Goal: Task Accomplishment & Management: Complete application form

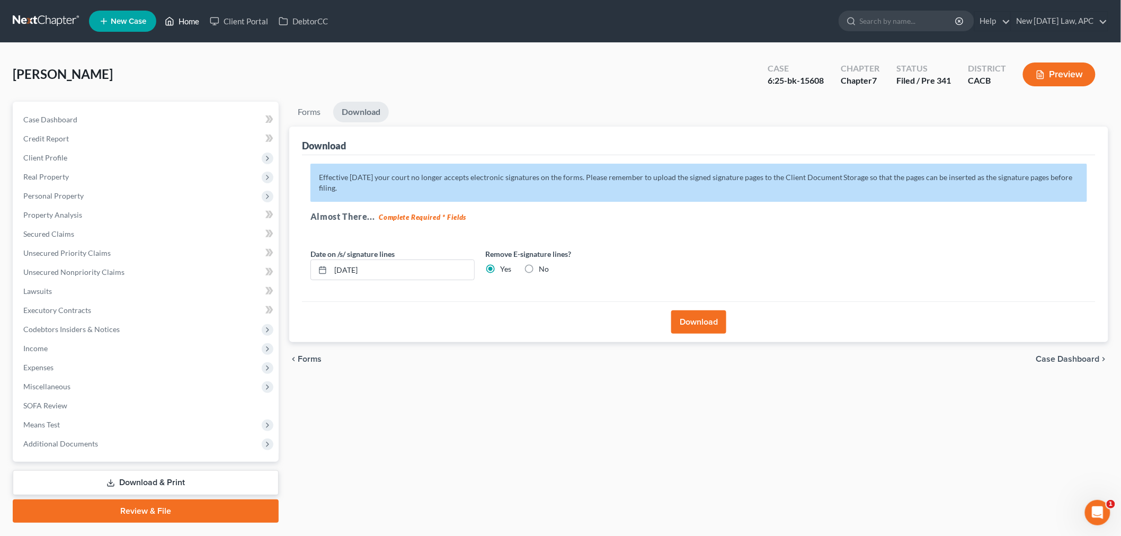
drag, startPoint x: 0, startPoint y: 0, endPoint x: 189, endPoint y: 21, distance: 189.8
click at [189, 21] on link "Home" at bounding box center [181, 21] width 45 height 19
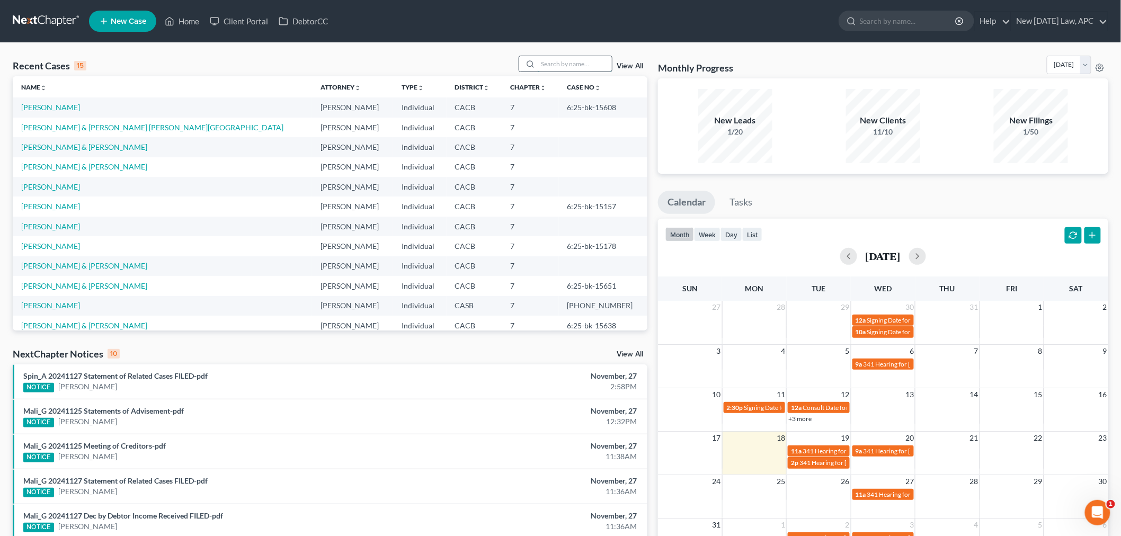
click at [571, 66] on input "search" at bounding box center [575, 63] width 74 height 15
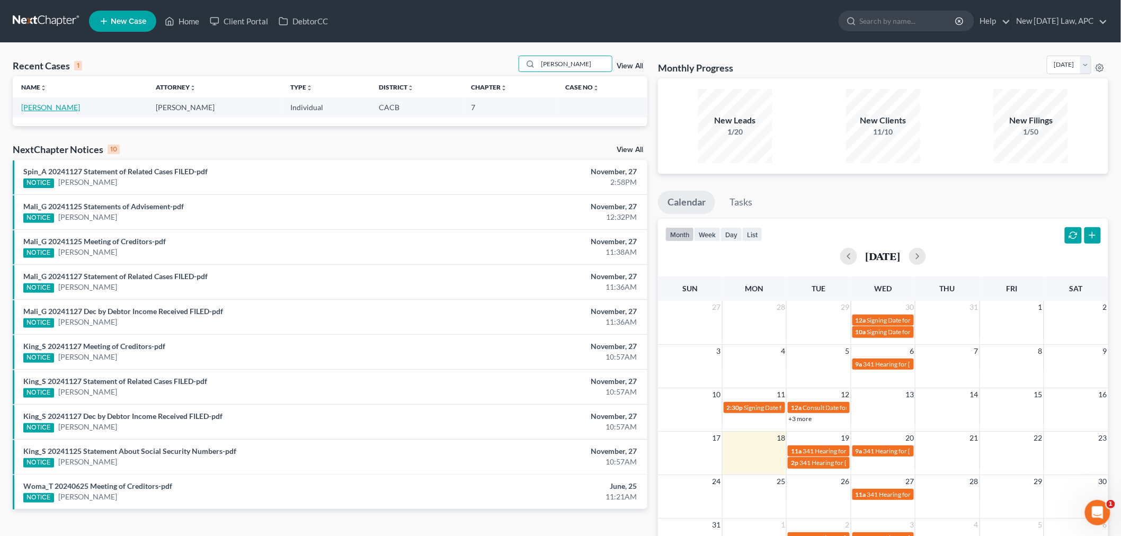
type input "[PERSON_NAME]"
click at [69, 108] on link "[PERSON_NAME]" at bounding box center [50, 107] width 59 height 9
select select "4"
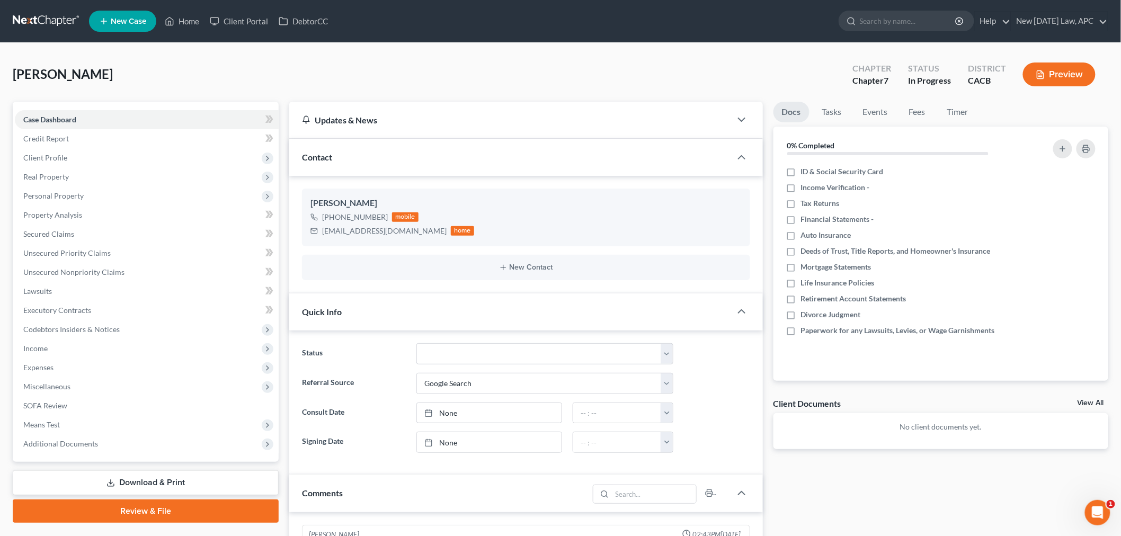
scroll to position [269, 0]
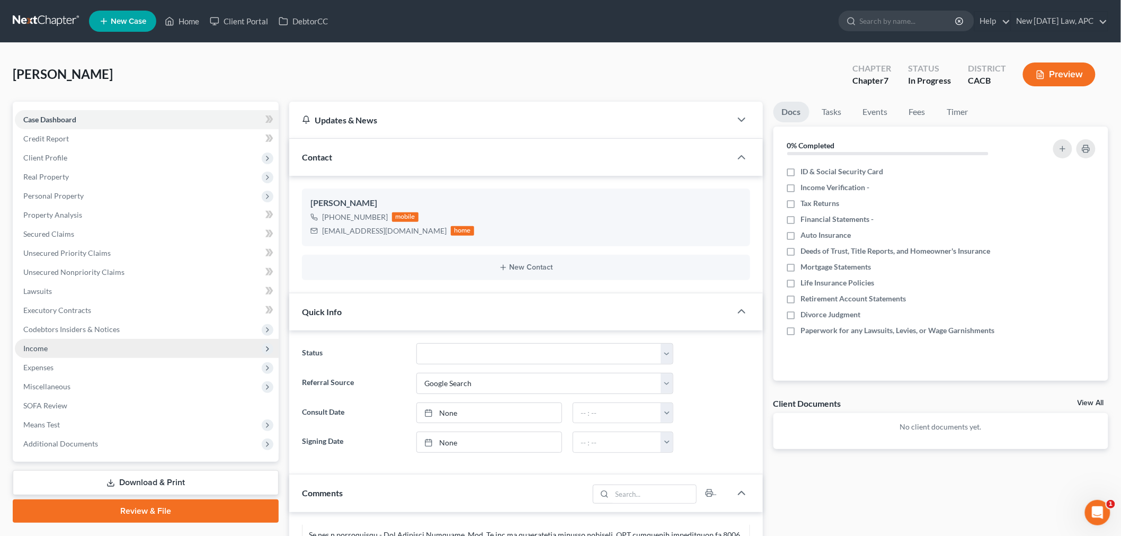
click at [94, 350] on span "Income" at bounding box center [147, 348] width 264 height 19
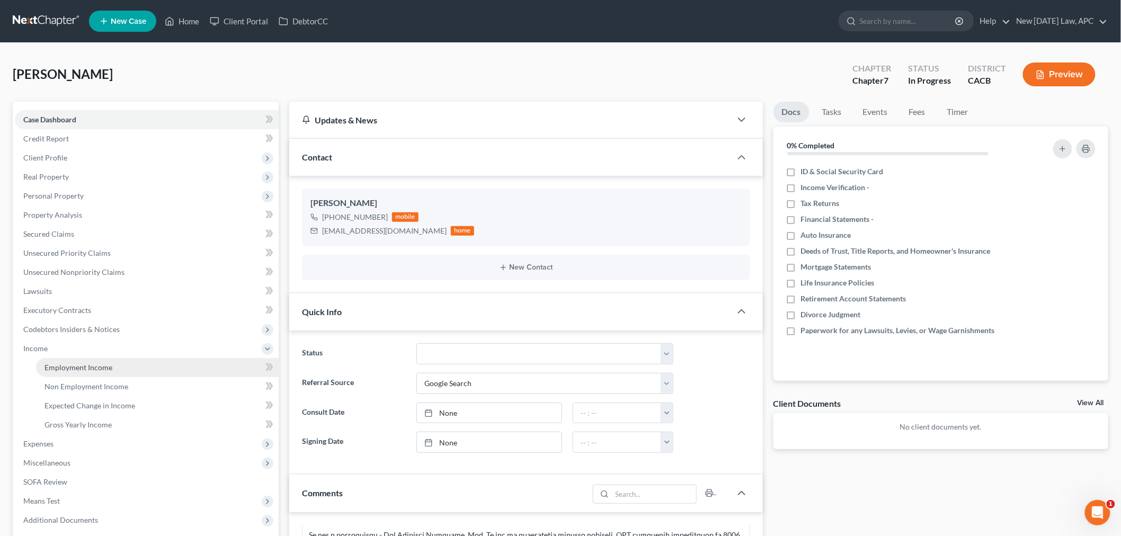
click at [104, 372] on link "Employment Income" at bounding box center [157, 367] width 243 height 19
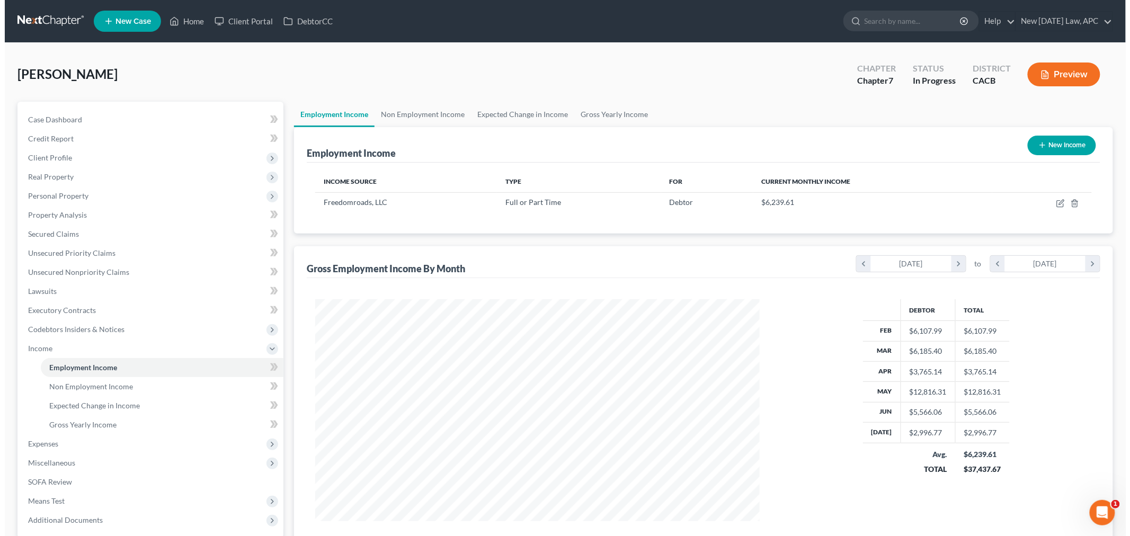
scroll to position [221, 465]
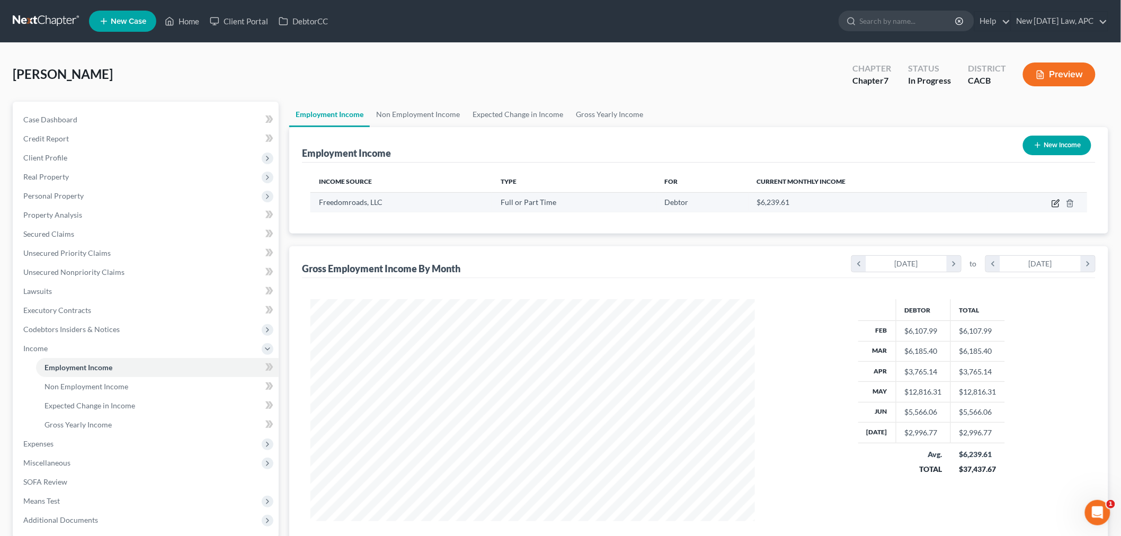
click at [1054, 200] on icon "button" at bounding box center [1056, 203] width 8 height 8
select select "0"
select select "14"
select select "2"
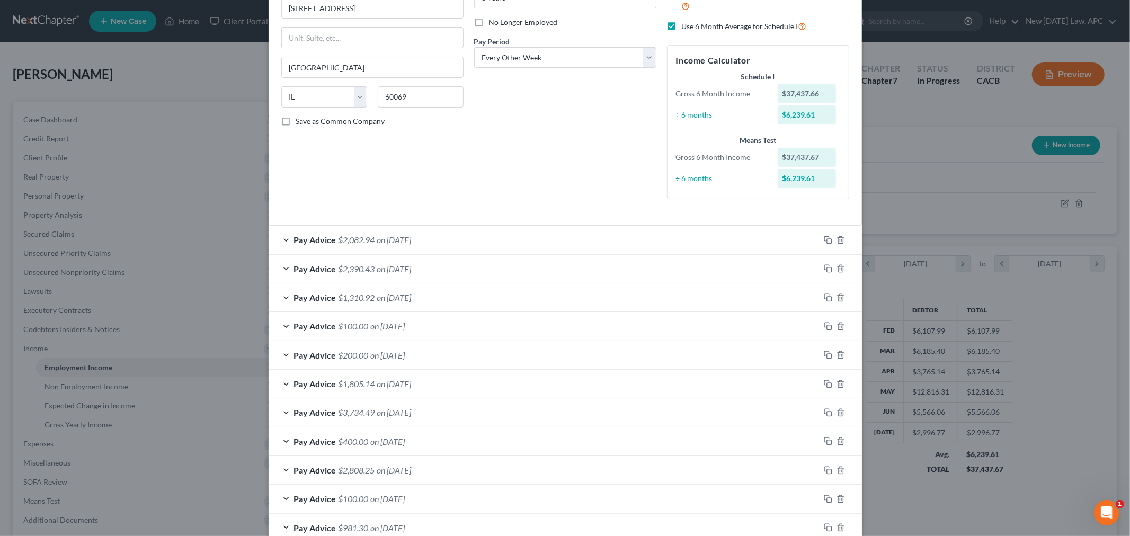
scroll to position [485, 0]
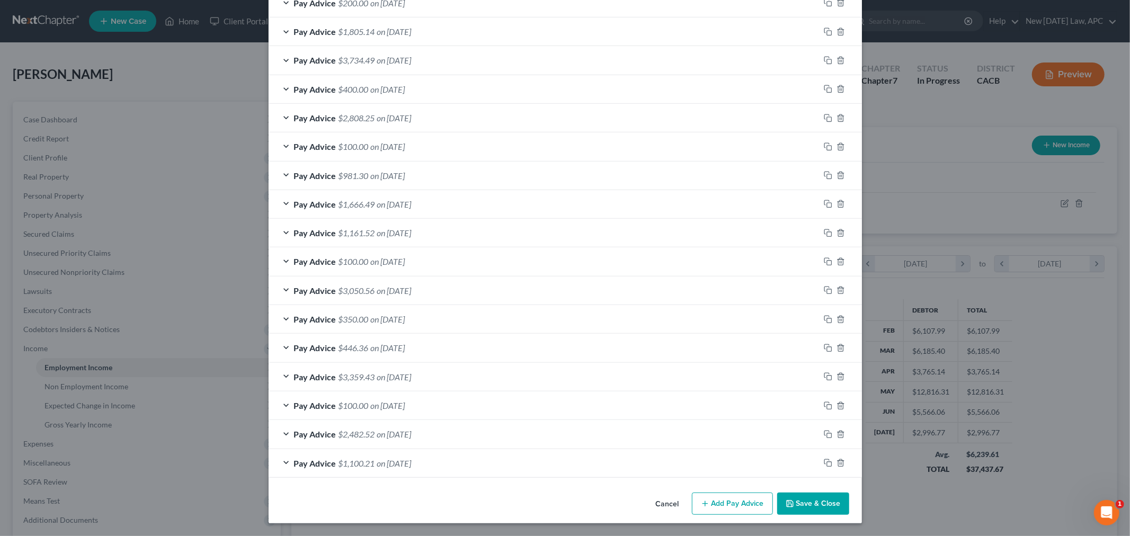
click at [721, 510] on button "Add Pay Advice" at bounding box center [732, 504] width 81 height 22
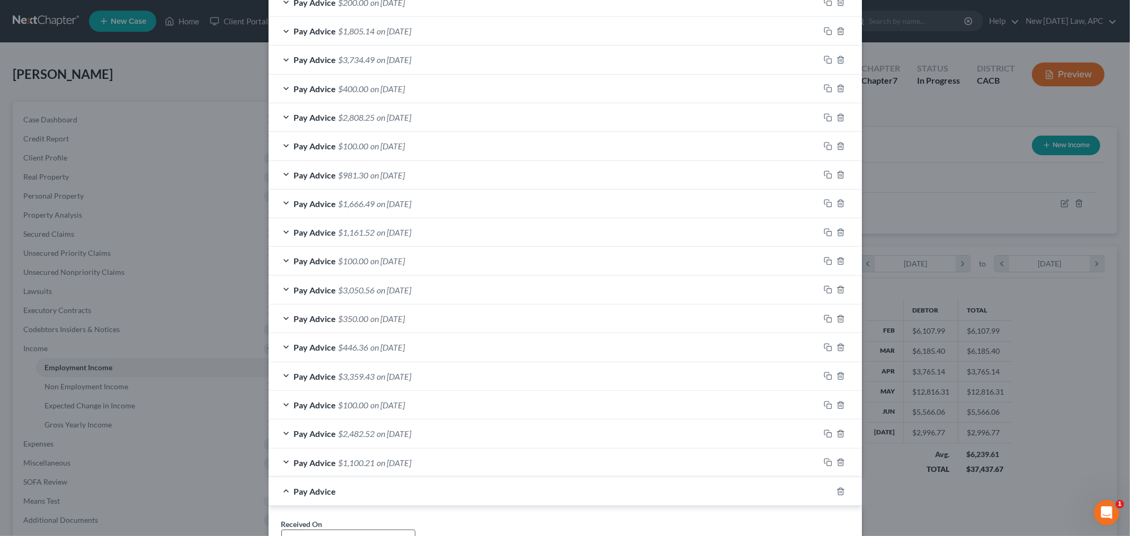
scroll to position [662, 0]
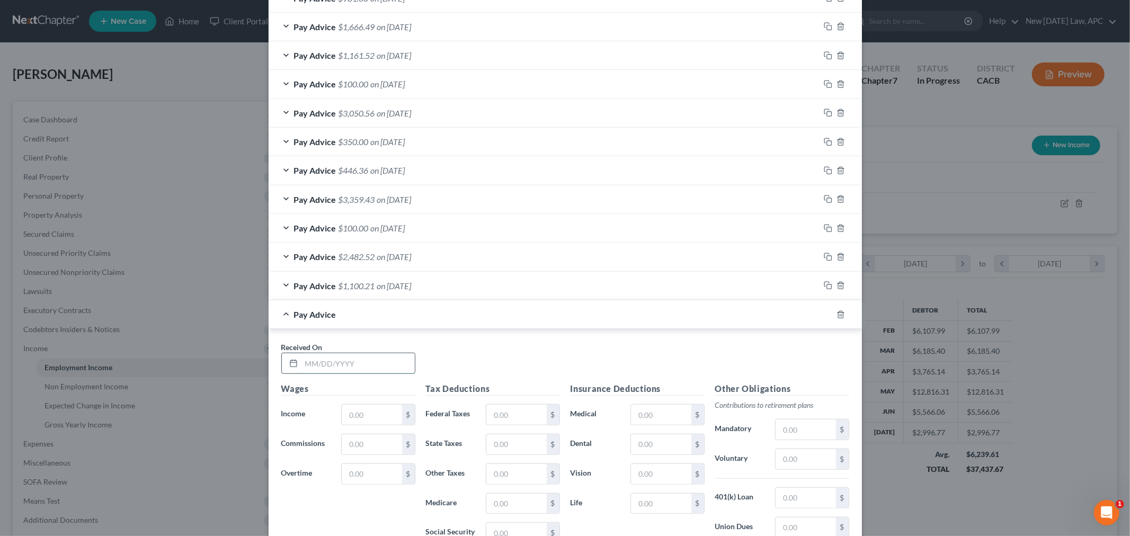
click at [337, 364] on input "text" at bounding box center [357, 363] width 113 height 20
type input "[DATE]"
click at [352, 416] on input "text" at bounding box center [372, 415] width 60 height 20
click at [352, 417] on input "text" at bounding box center [372, 415] width 60 height 20
type input "1,282.96"
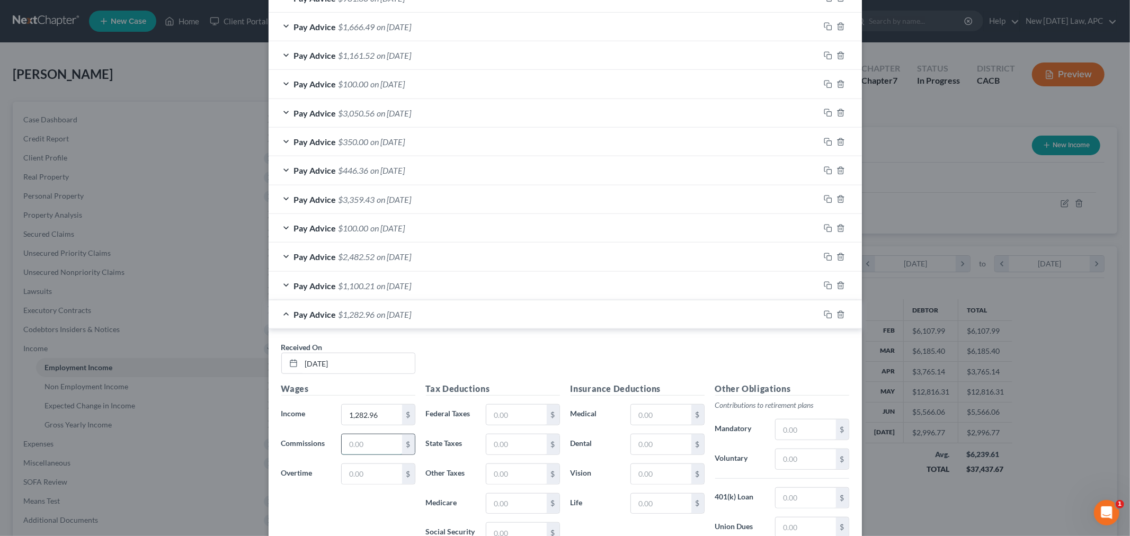
click at [364, 443] on input "text" at bounding box center [372, 444] width 60 height 20
type input "450.00"
click at [355, 475] on input "text" at bounding box center [372, 474] width 60 height 20
type input "93.14"
click at [443, 386] on h5 "Tax Deductions" at bounding box center [493, 389] width 134 height 13
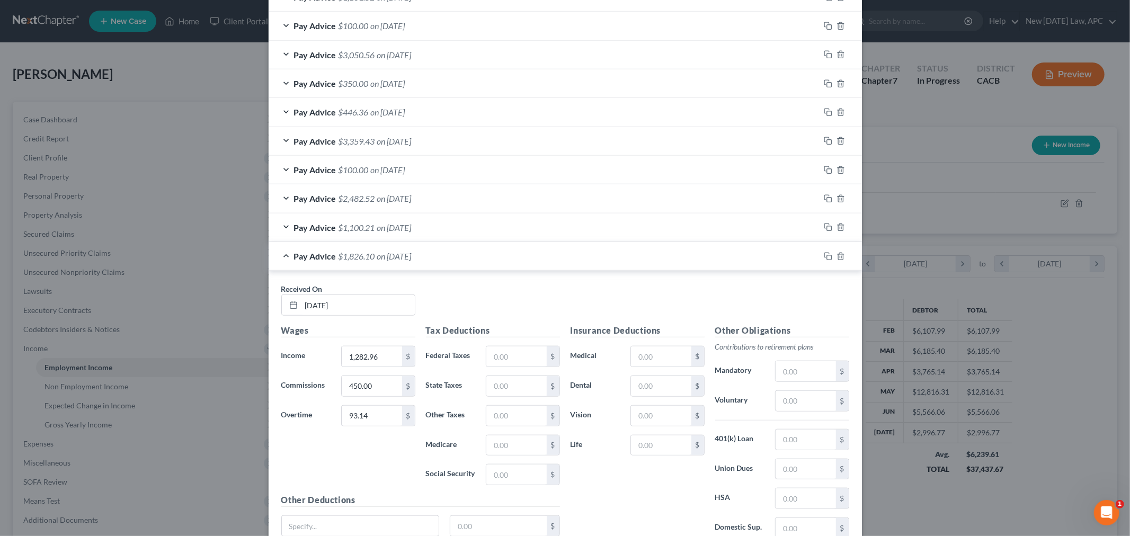
scroll to position [721, 0]
click at [522, 363] on input "text" at bounding box center [516, 356] width 60 height 20
type input "46.42"
click at [496, 474] on input "text" at bounding box center [516, 474] width 60 height 20
type input "98.55"
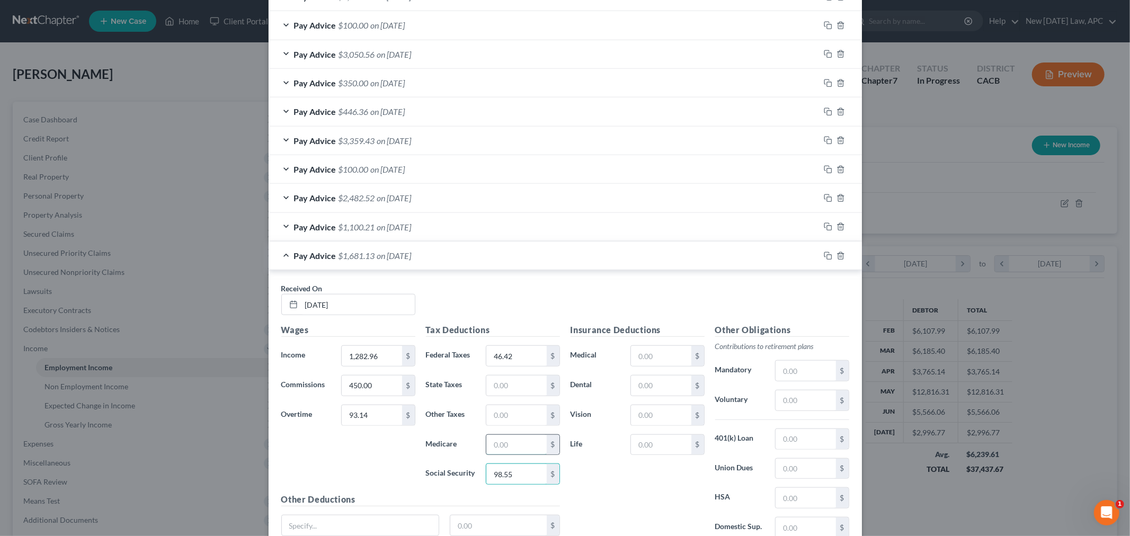
click at [529, 455] on input "text" at bounding box center [516, 445] width 60 height 20
type input "23.05"
click at [516, 385] on input "text" at bounding box center [516, 386] width 60 height 20
type input "38.97"
click at [492, 421] on input "text" at bounding box center [516, 415] width 60 height 20
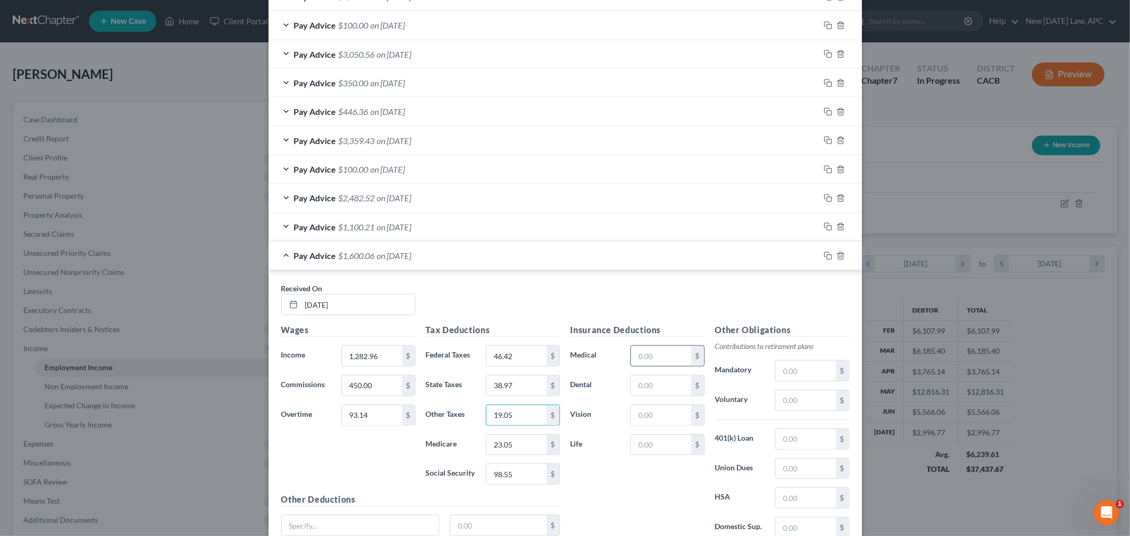
type input "19.05"
click at [637, 360] on input "text" at bounding box center [661, 356] width 60 height 20
type input "207.44"
click at [655, 442] on input "text" at bounding box center [661, 445] width 60 height 20
type input "5.95"
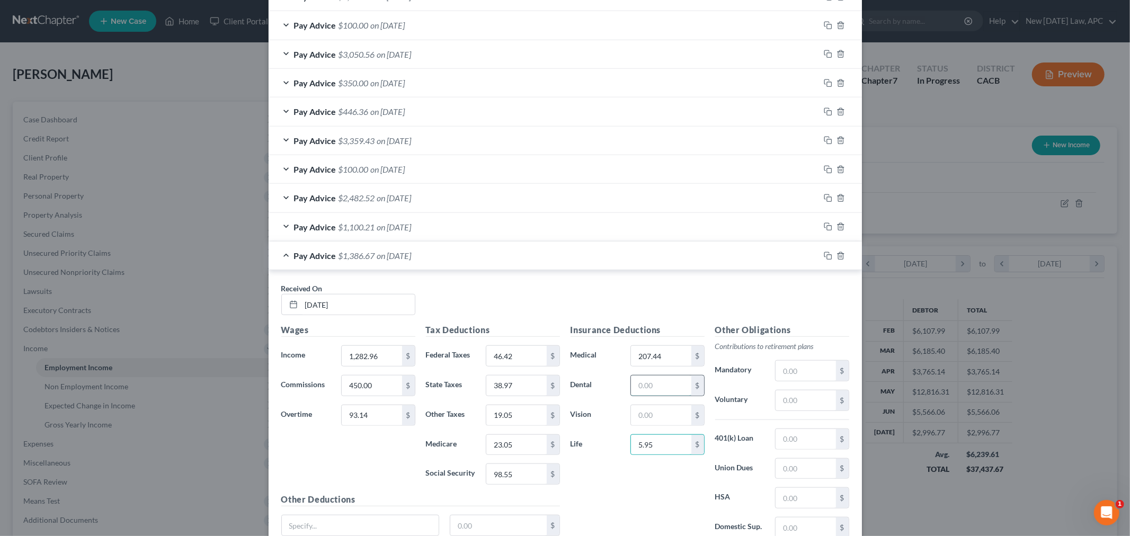
click at [651, 391] on input "text" at bounding box center [661, 386] width 60 height 20
type input "31.57"
click at [668, 306] on div "Received On * [DATE]" at bounding box center [565, 303] width 579 height 41
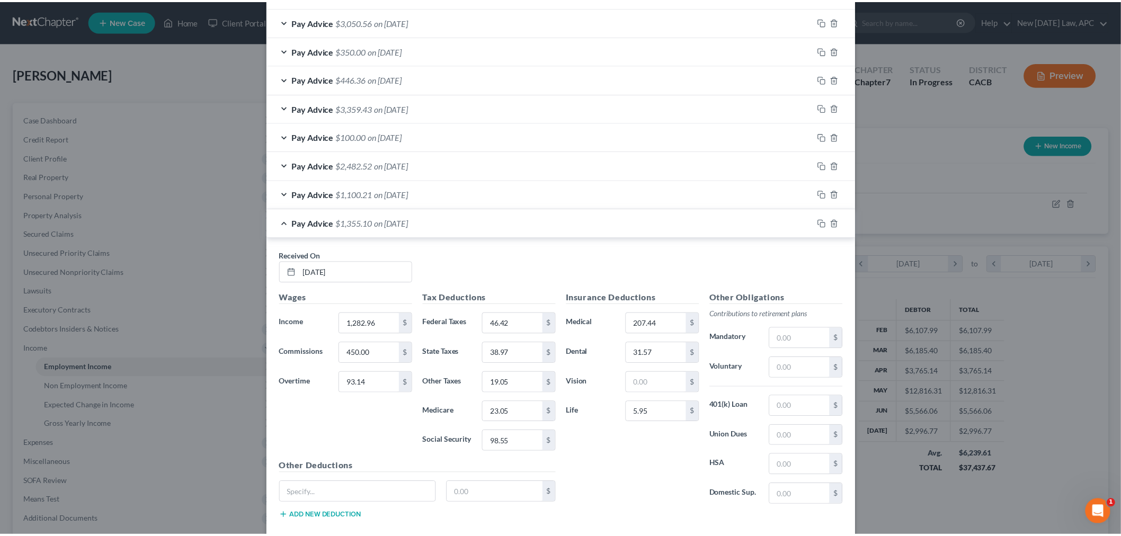
scroll to position [814, 0]
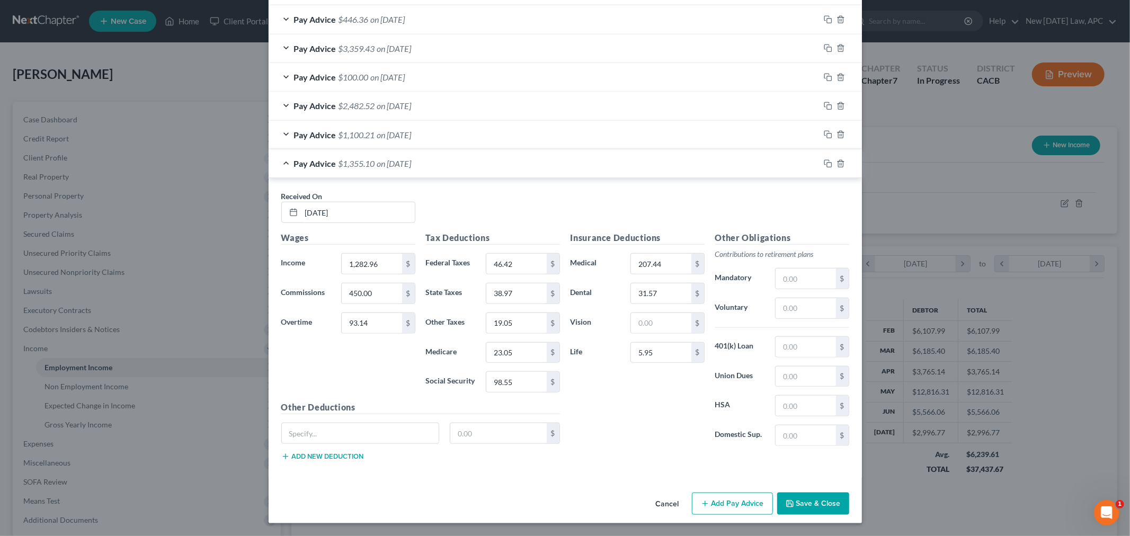
click at [796, 499] on button "Save & Close" at bounding box center [813, 504] width 72 height 22
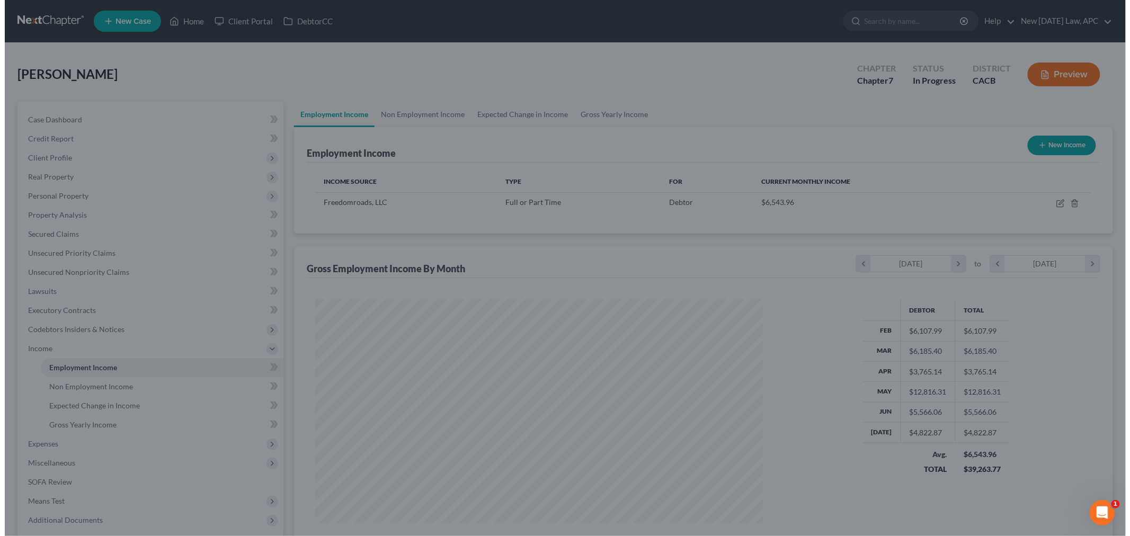
scroll to position [529568, 529324]
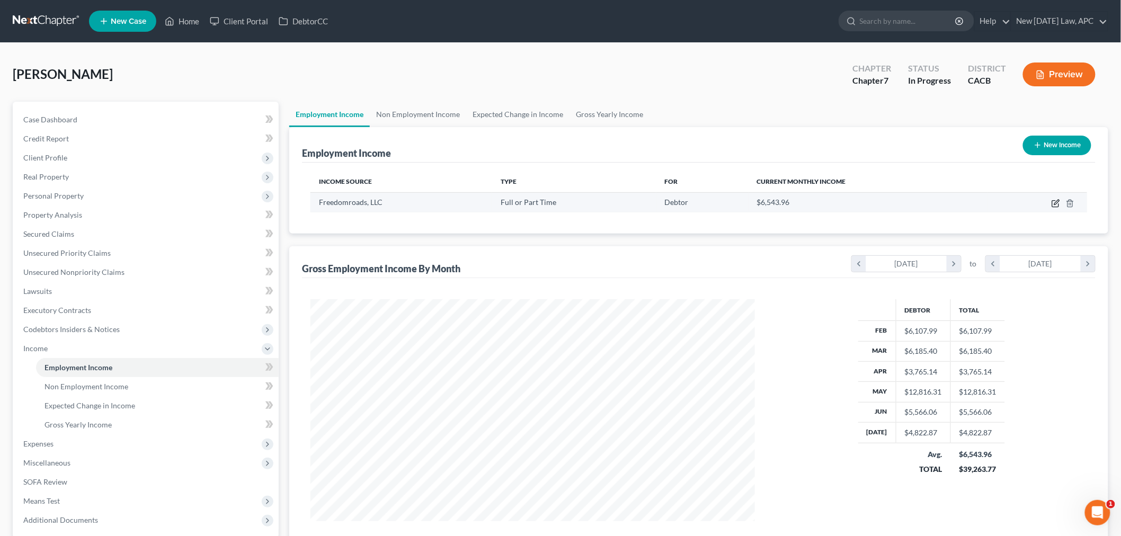
click at [1054, 201] on icon "button" at bounding box center [1056, 203] width 8 height 8
select select "0"
select select "14"
select select "2"
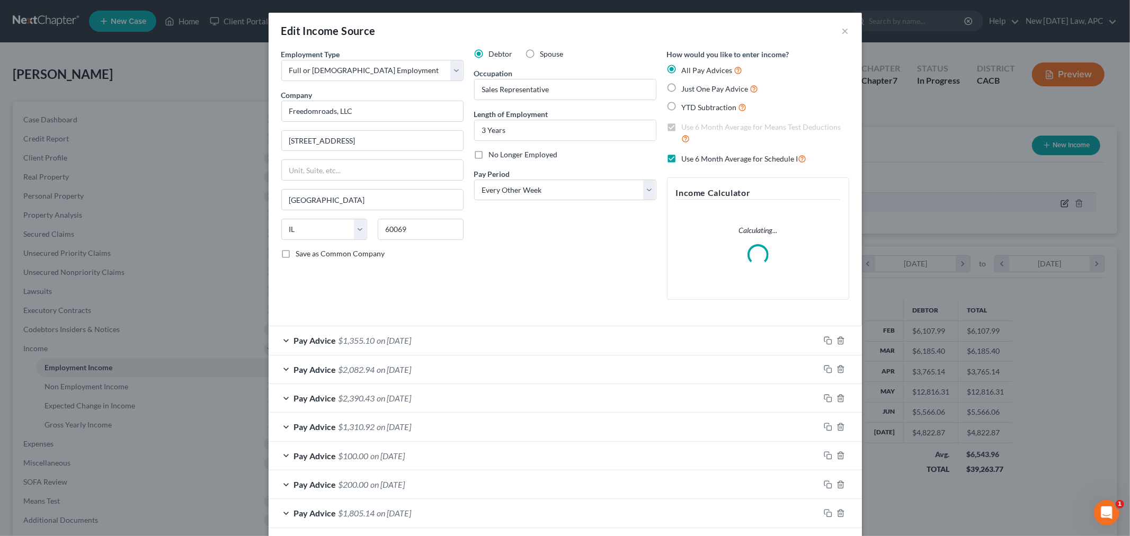
scroll to position [224, 469]
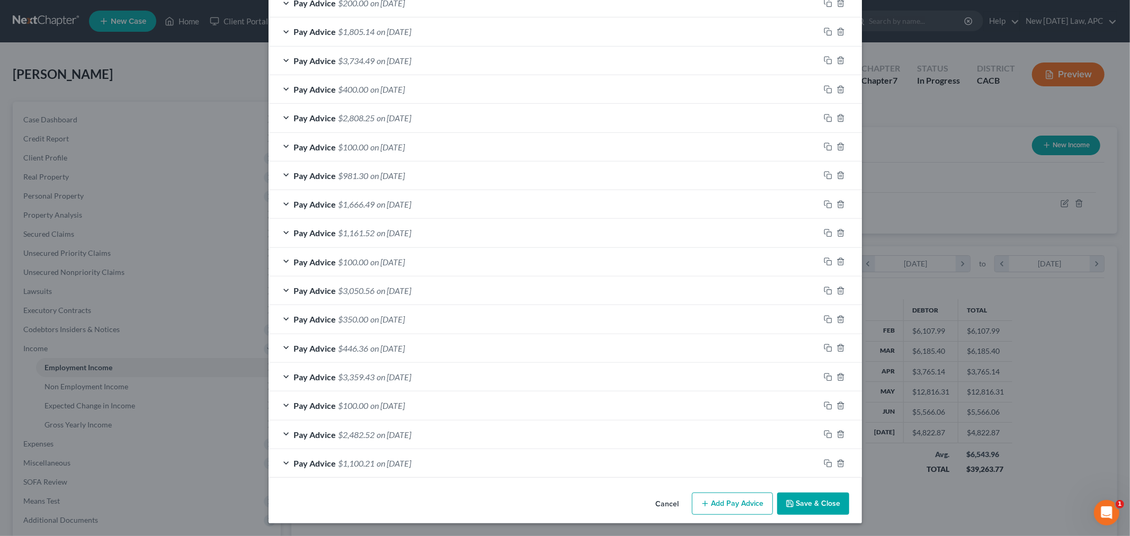
click at [726, 506] on button "Add Pay Advice" at bounding box center [732, 504] width 81 height 22
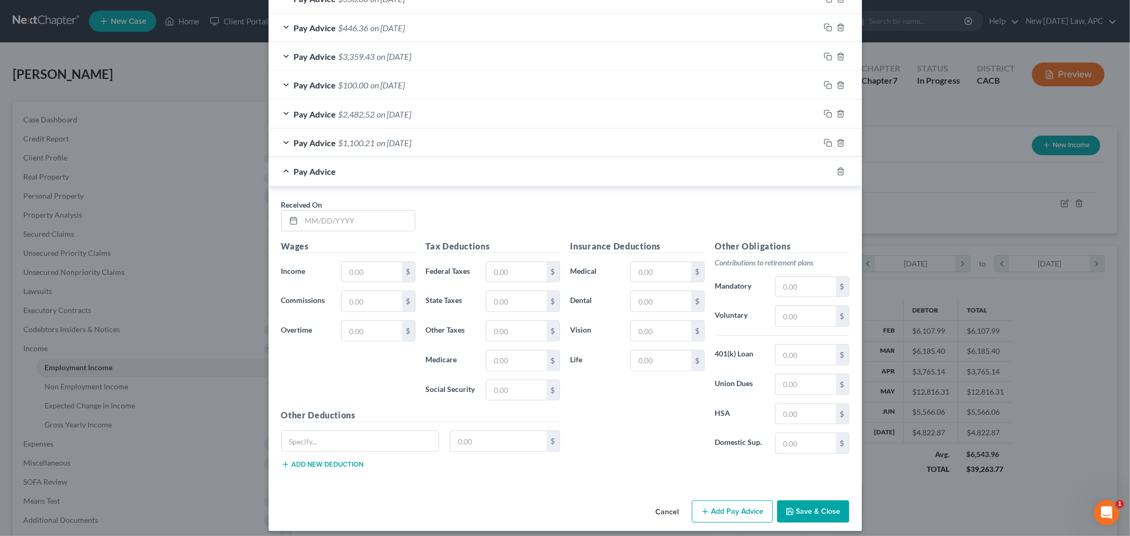
scroll to position [843, 0]
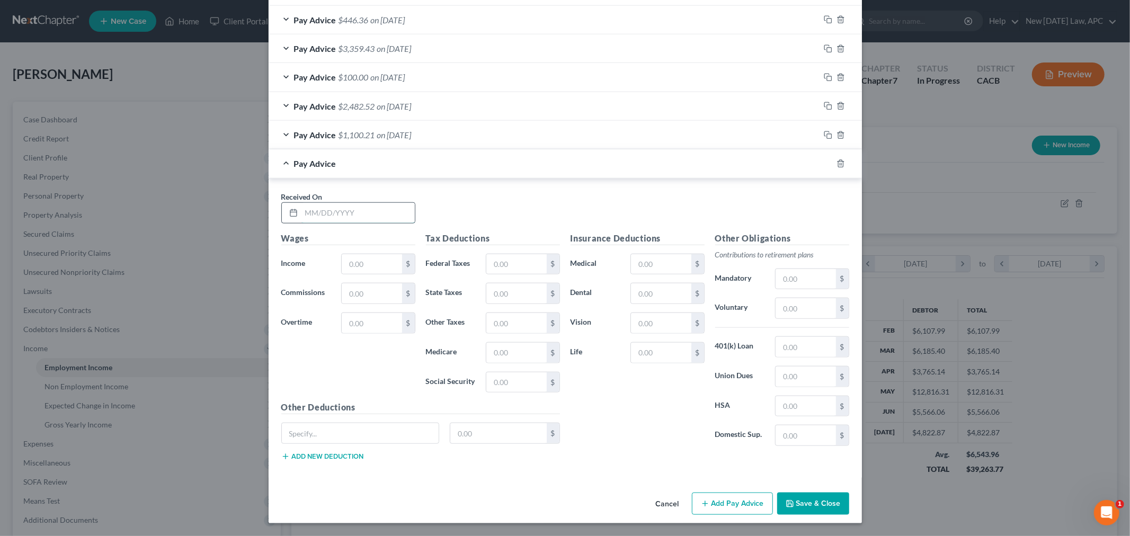
click at [310, 210] on input "text" at bounding box center [357, 213] width 113 height 20
type input "[DATE]"
click at [368, 265] on input "text" at bounding box center [372, 264] width 60 height 20
click at [353, 265] on input "text" at bounding box center [372, 264] width 60 height 20
type input "1,419.91"
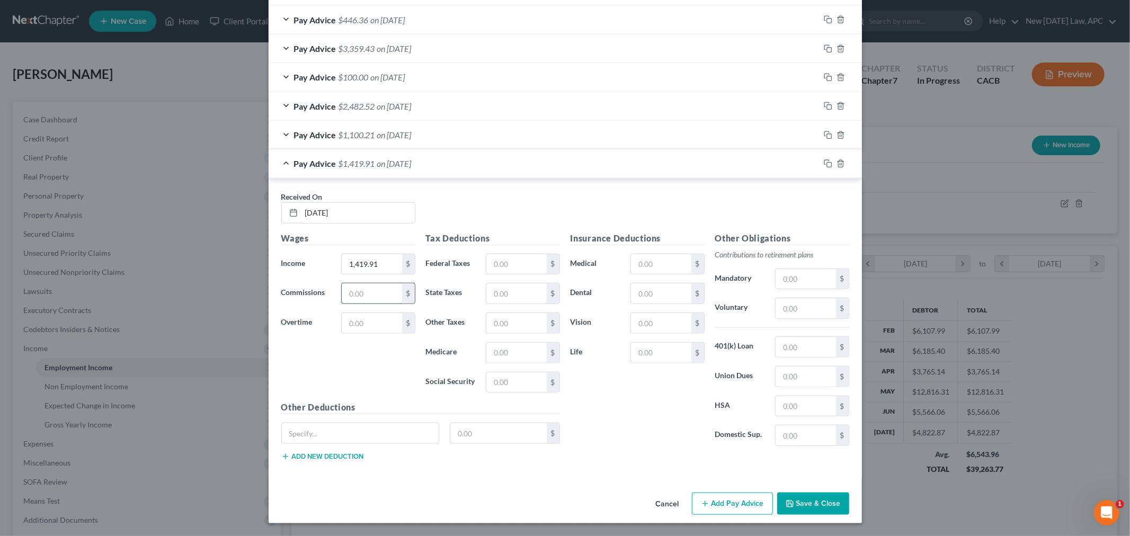
click at [357, 290] on input "text" at bounding box center [372, 293] width 60 height 20
type input "2,645.60"
click at [345, 316] on input "text" at bounding box center [372, 323] width 60 height 20
type input "130.69"
click at [501, 265] on input "text" at bounding box center [516, 264] width 60 height 20
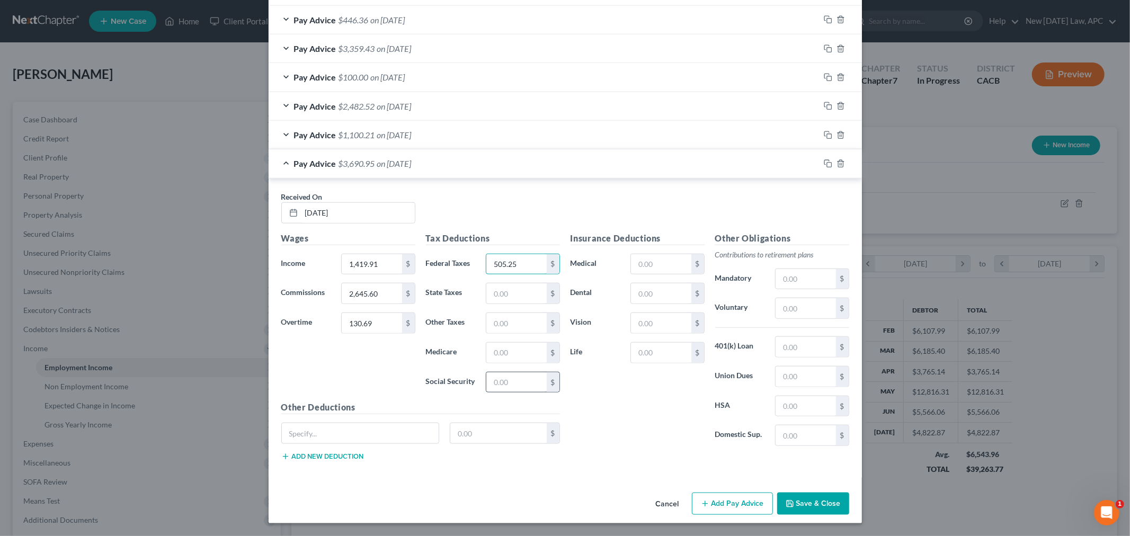
type input "505.25"
click at [498, 384] on input "text" at bounding box center [516, 382] width 60 height 20
type input "245.49"
click at [526, 350] on input "text" at bounding box center [516, 353] width 60 height 20
type input "57.41"
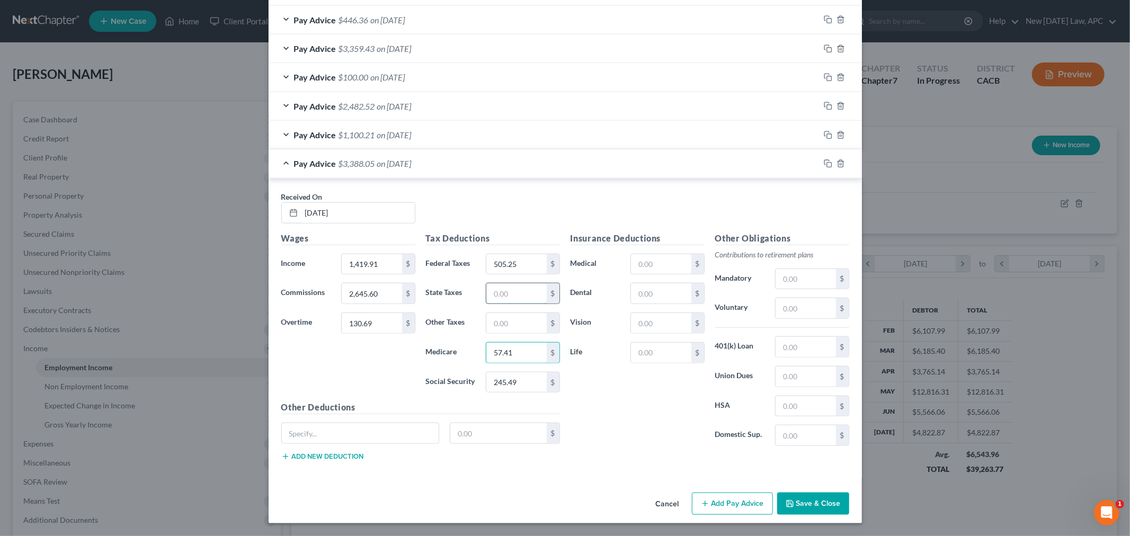
click at [504, 294] on input "text" at bounding box center [516, 293] width 60 height 20
type input "189.14"
click at [513, 343] on input "57.41" at bounding box center [516, 353] width 60 height 20
click at [512, 322] on input "text" at bounding box center [516, 323] width 60 height 20
type input "47.48"
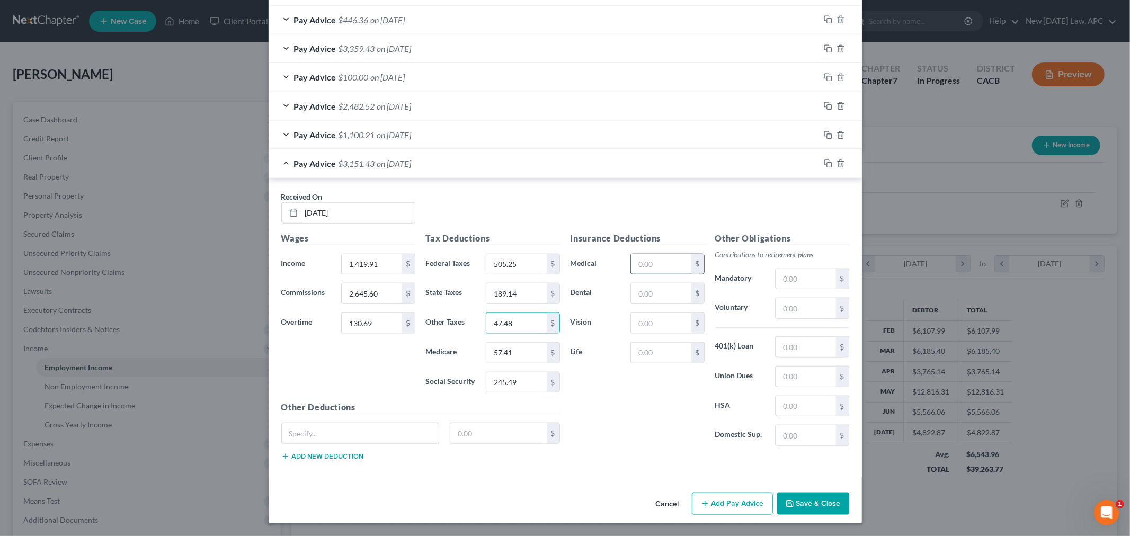
click at [658, 258] on input "text" at bounding box center [661, 264] width 60 height 20
type input "207.44"
click at [642, 356] on input "text" at bounding box center [661, 353] width 60 height 20
type input "5.95"
click at [639, 289] on input "text" at bounding box center [661, 293] width 60 height 20
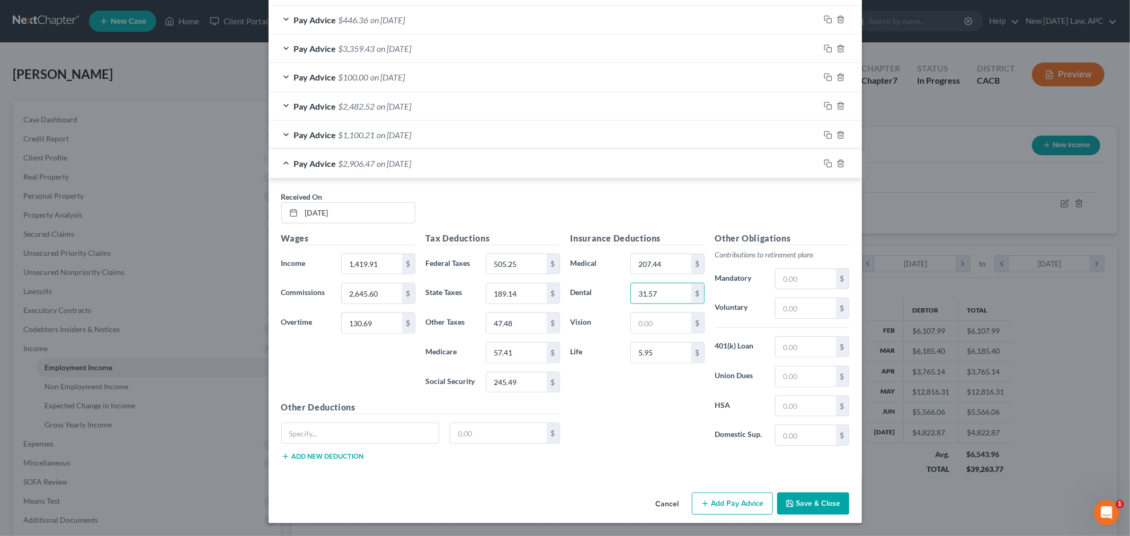
type input "31.57"
click at [624, 387] on div "Insurance Deductions Medical 207.44 $ Dental 31.57 $ Vision $ Life 5.95 $" at bounding box center [637, 343] width 145 height 223
click at [369, 426] on input "text" at bounding box center [360, 433] width 157 height 20
type input "Commission Chargeback"
type input "110.00"
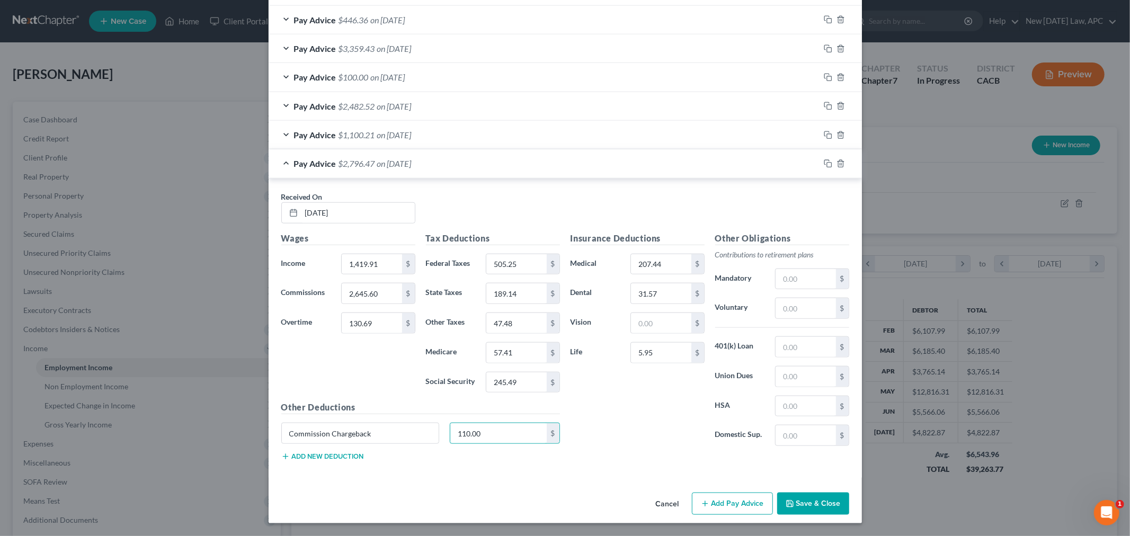
click at [606, 427] on div "Insurance Deductions Medical 207.44 $ Dental 31.57 $ Vision $ Life 5.95 $" at bounding box center [637, 343] width 145 height 223
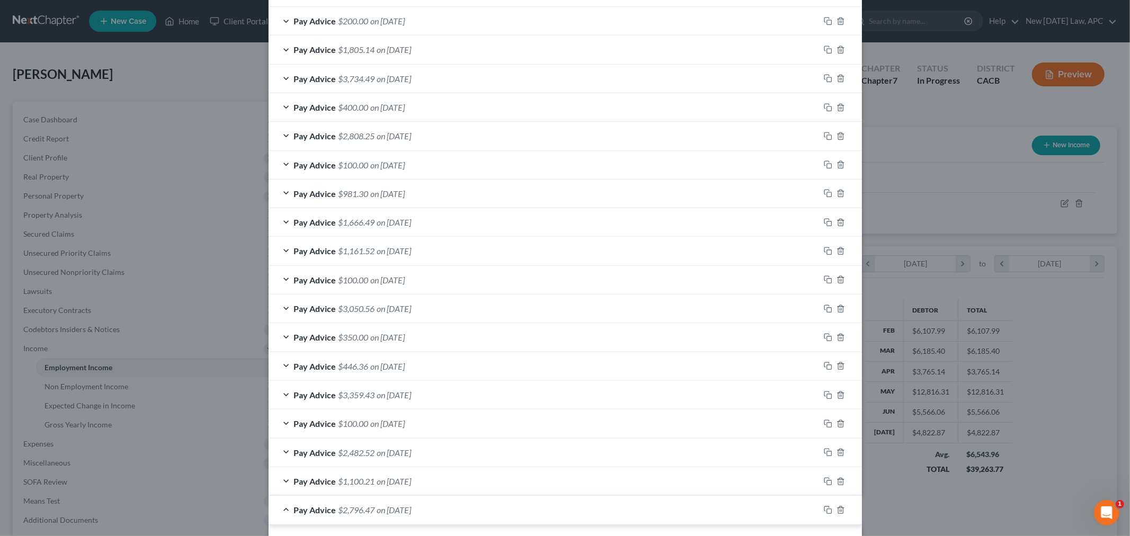
scroll to position [490, 0]
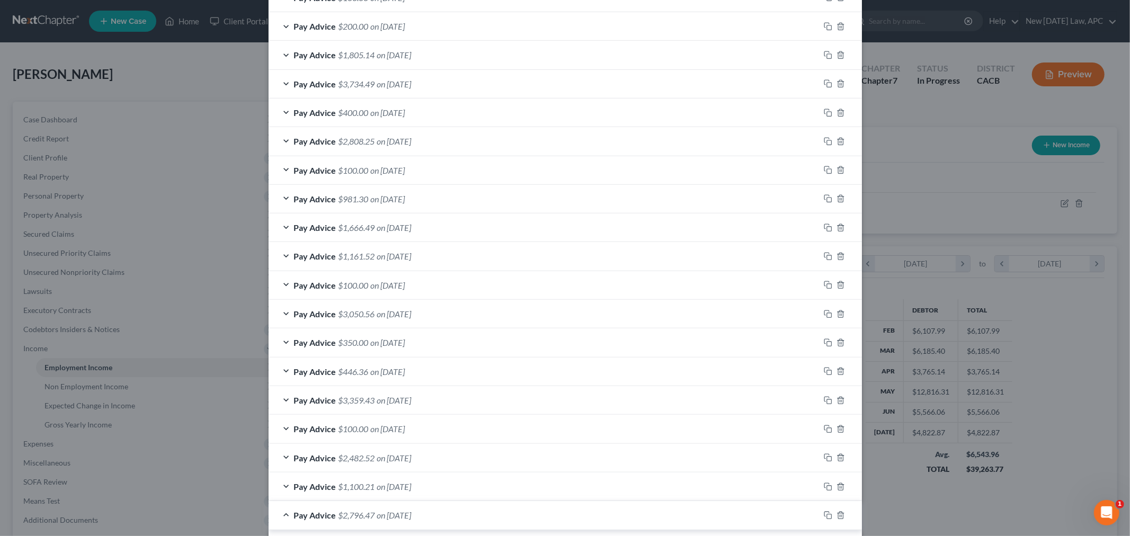
click at [279, 86] on div "Pay Advice $3,734.49 on [DATE]" at bounding box center [544, 84] width 551 height 28
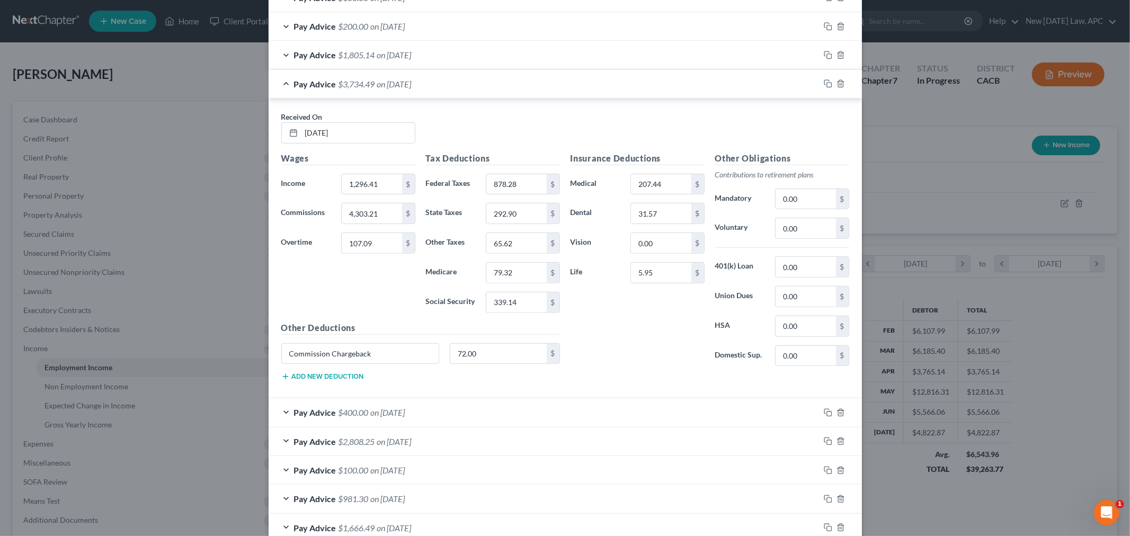
click at [275, 85] on div "Pay Advice $3,734.49 on [DATE]" at bounding box center [544, 84] width 551 height 28
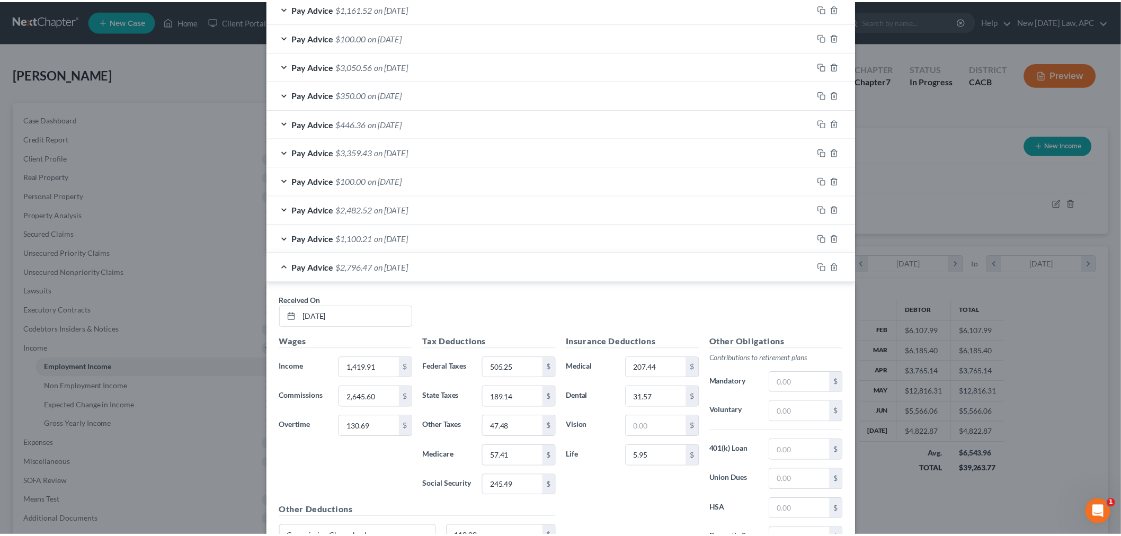
scroll to position [843, 0]
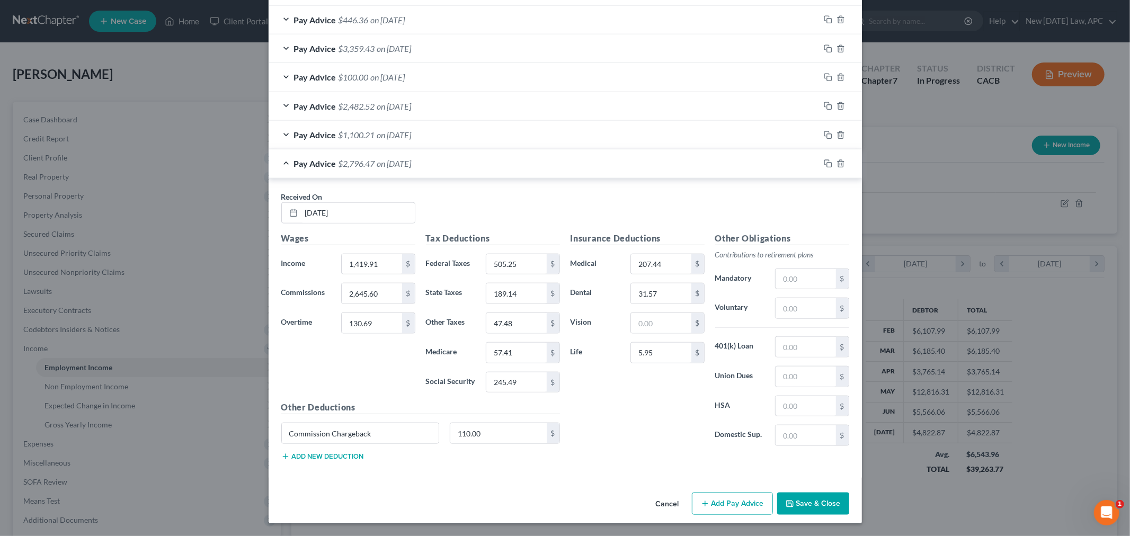
click at [809, 505] on button "Save & Close" at bounding box center [813, 504] width 72 height 22
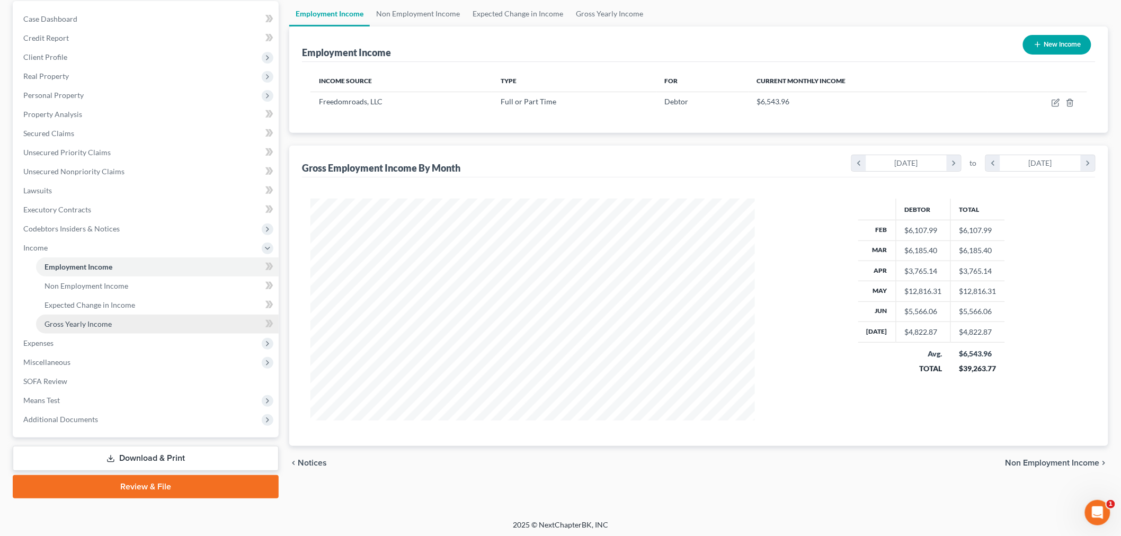
scroll to position [102, 0]
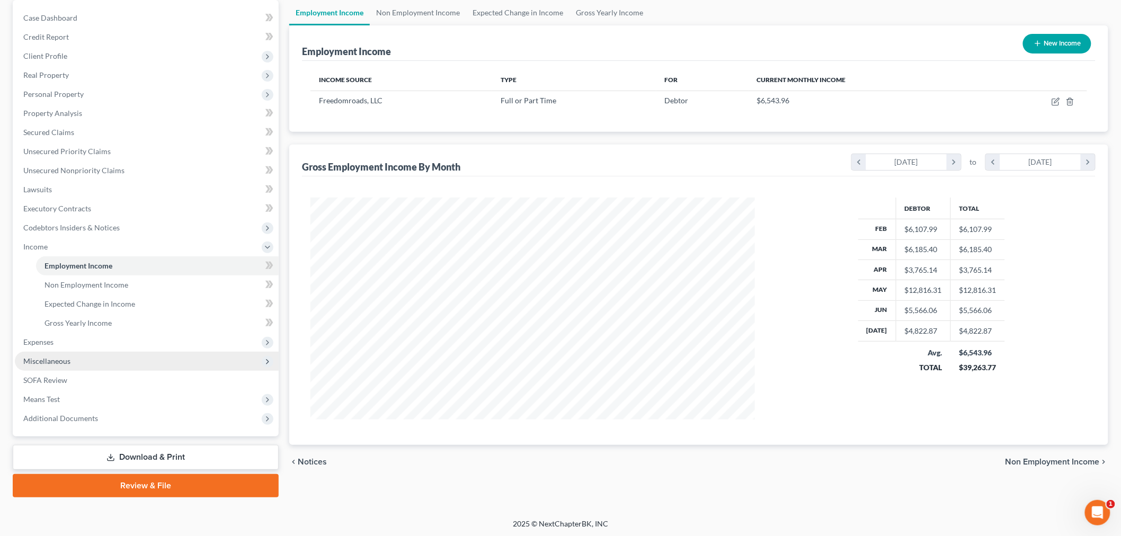
click at [86, 364] on span "Miscellaneous" at bounding box center [147, 361] width 264 height 19
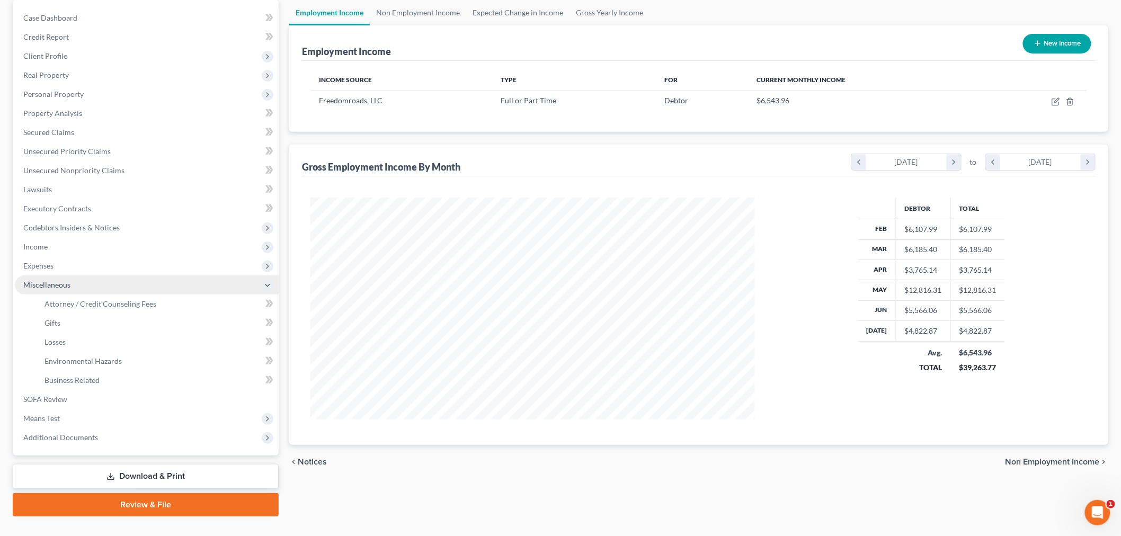
click at [91, 279] on span "Miscellaneous" at bounding box center [147, 284] width 264 height 19
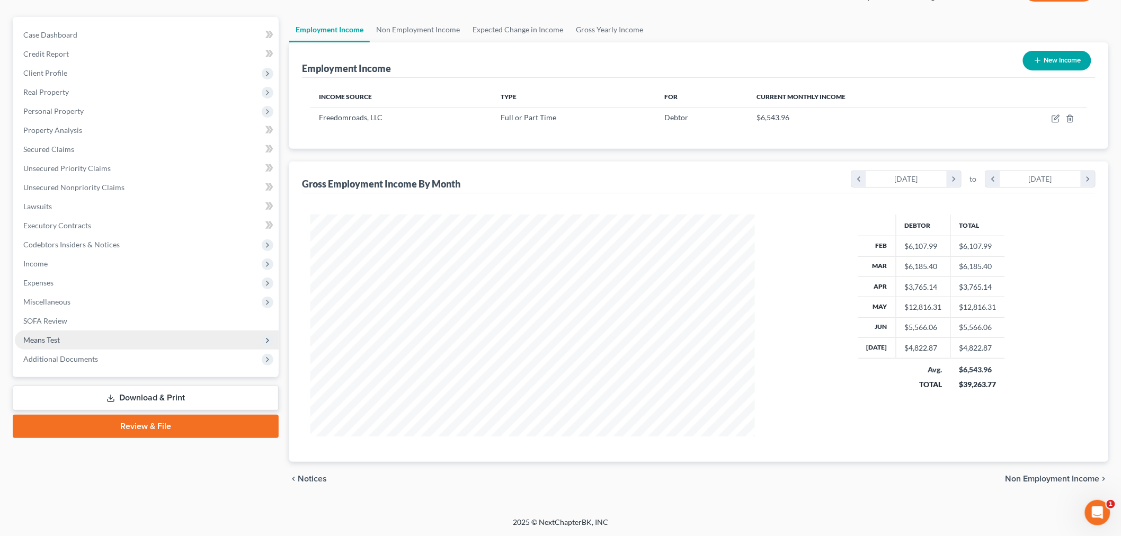
click at [91, 340] on span "Means Test" at bounding box center [147, 340] width 264 height 19
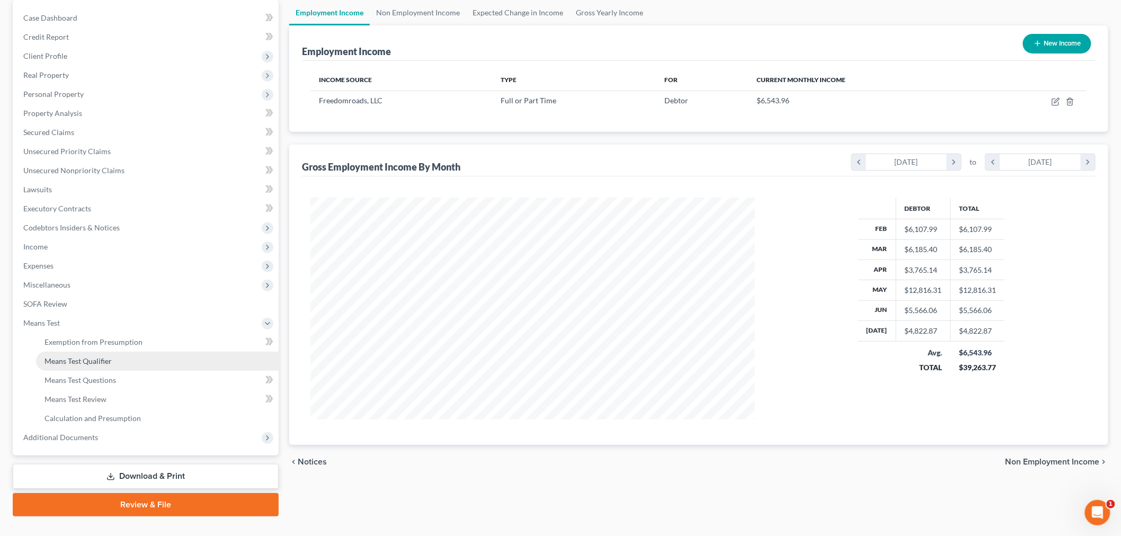
click at [104, 363] on span "Means Test Qualifier" at bounding box center [78, 361] width 67 height 9
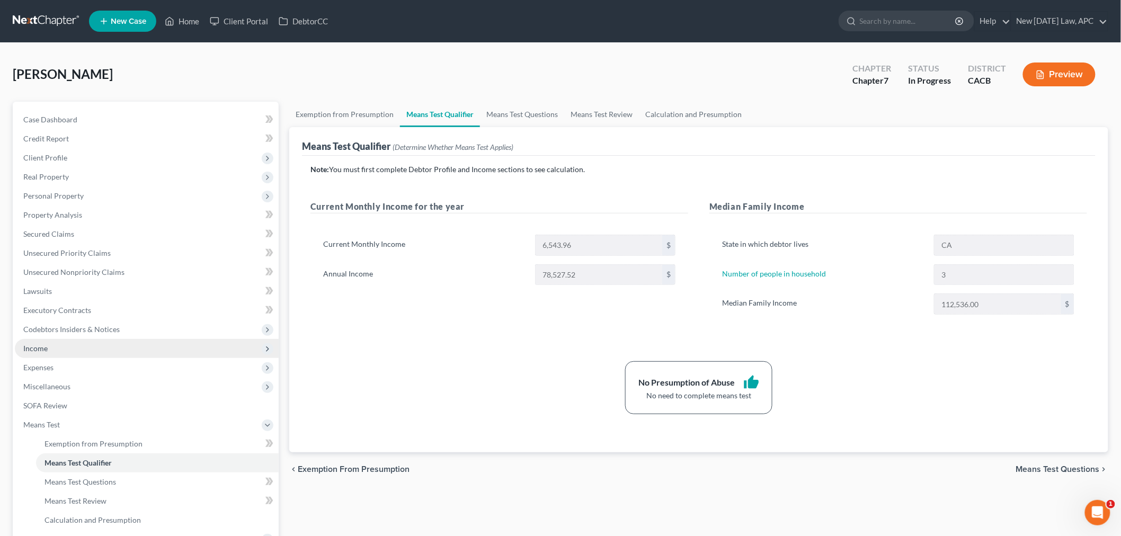
click at [54, 347] on span "Income" at bounding box center [147, 348] width 264 height 19
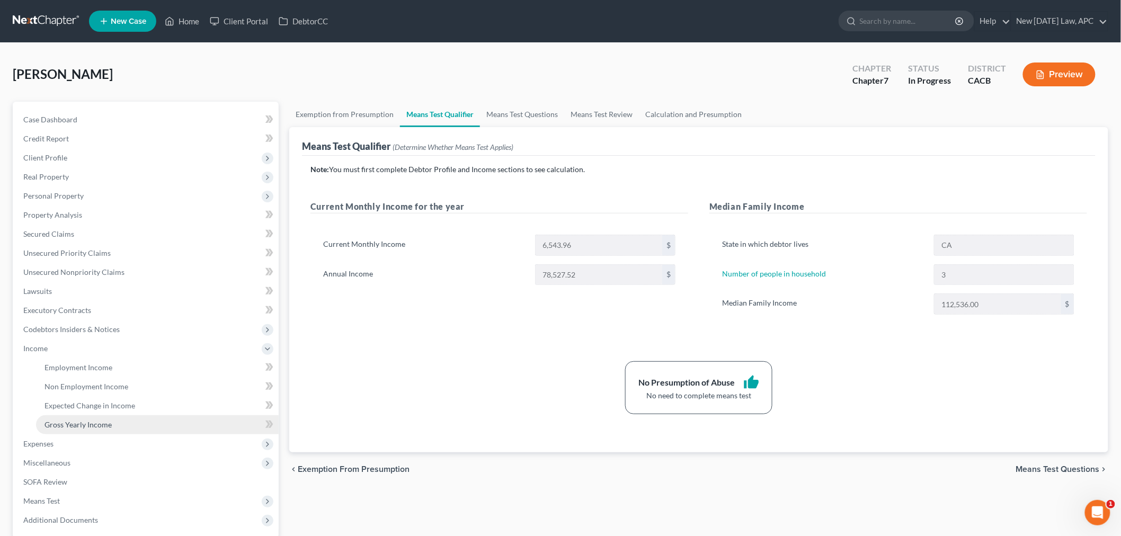
click at [83, 424] on span "Gross Yearly Income" at bounding box center [78, 424] width 67 height 9
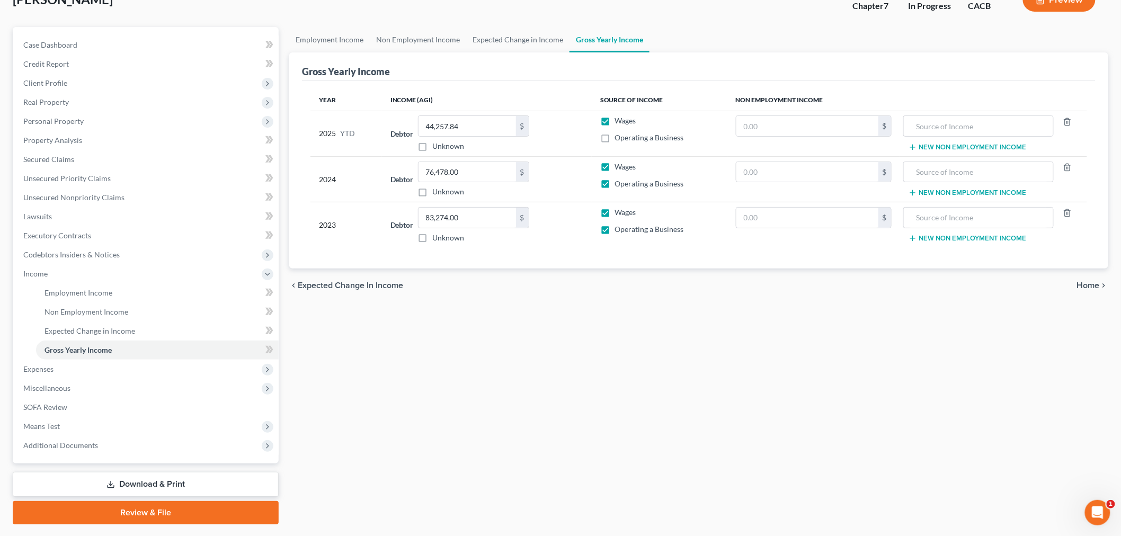
scroll to position [102, 0]
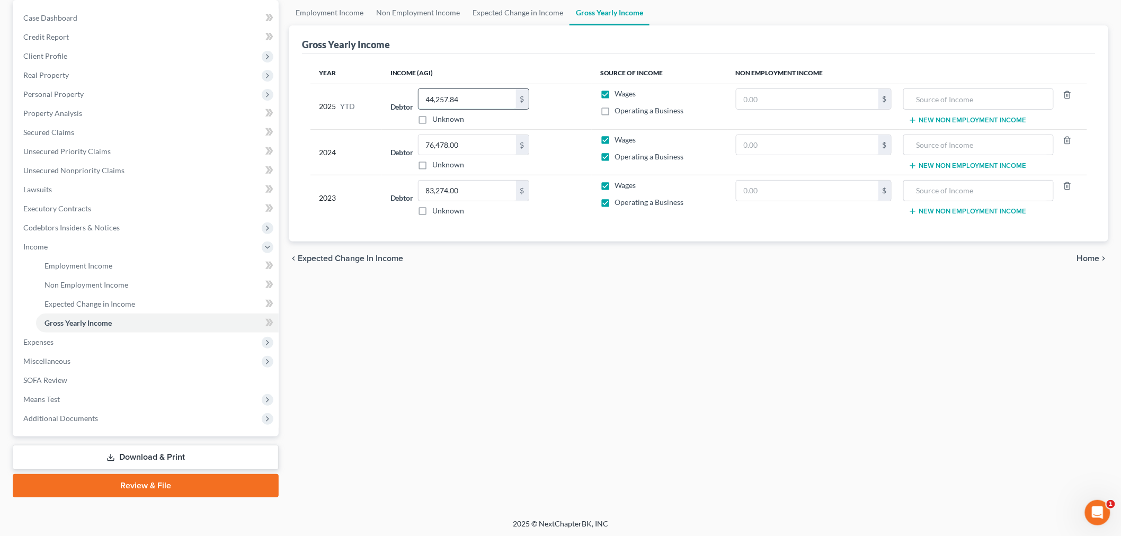
click at [465, 101] on input "44,257.84" at bounding box center [467, 99] width 97 height 20
type input "54,599.29"
click at [441, 346] on div "Employment Income Non Employment Income Expected Change in Income Gross Yearly …" at bounding box center [699, 248] width 830 height 497
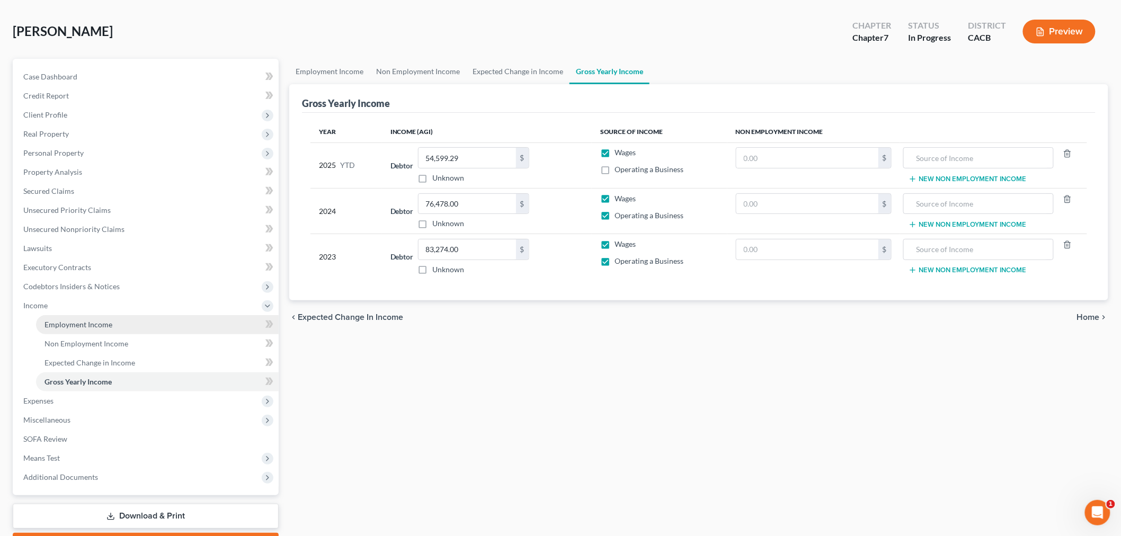
click at [123, 331] on link "Employment Income" at bounding box center [157, 324] width 243 height 19
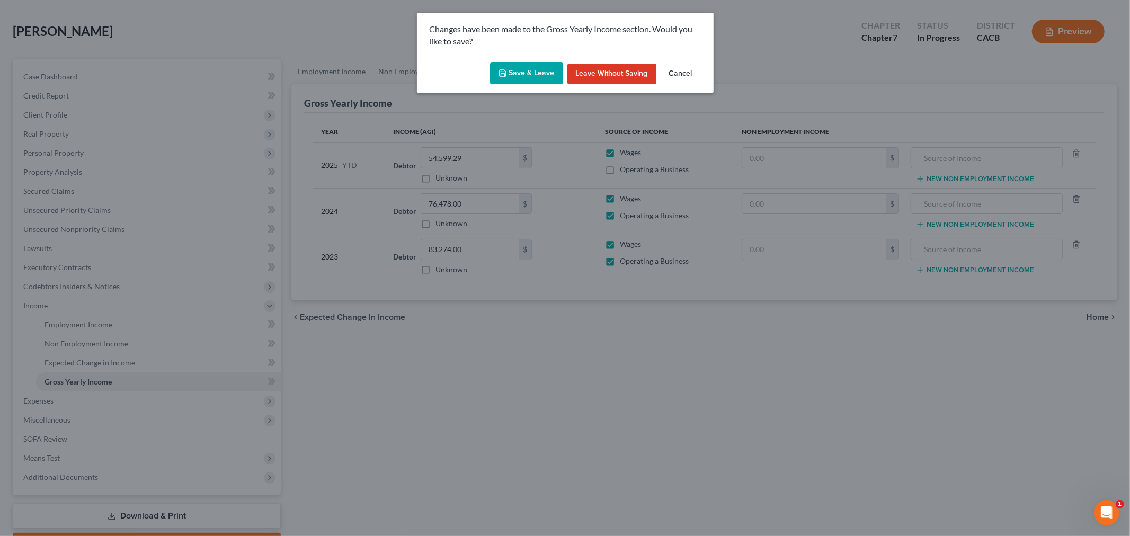
click at [521, 53] on div "Changes have been made to the Gross Yearly Income section. Would you like to sa…" at bounding box center [565, 36] width 297 height 46
click at [512, 86] on div "Save & Leave Leave without Saving Cancel" at bounding box center [565, 75] width 297 height 35
click at [526, 72] on button "Save & Leave" at bounding box center [526, 74] width 73 height 22
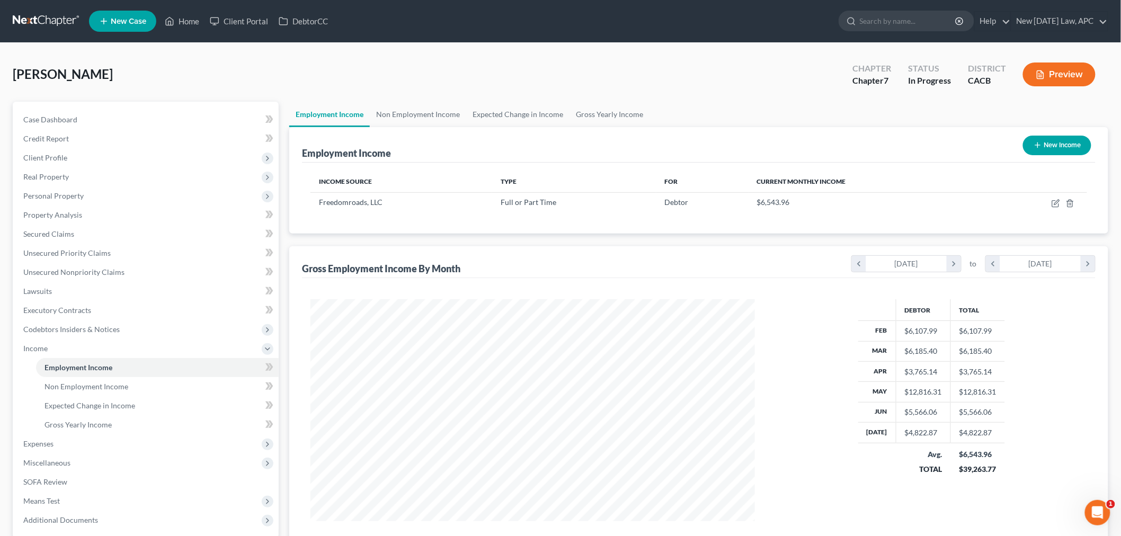
scroll to position [221, 465]
